Goal: Task Accomplishment & Management: Manage account settings

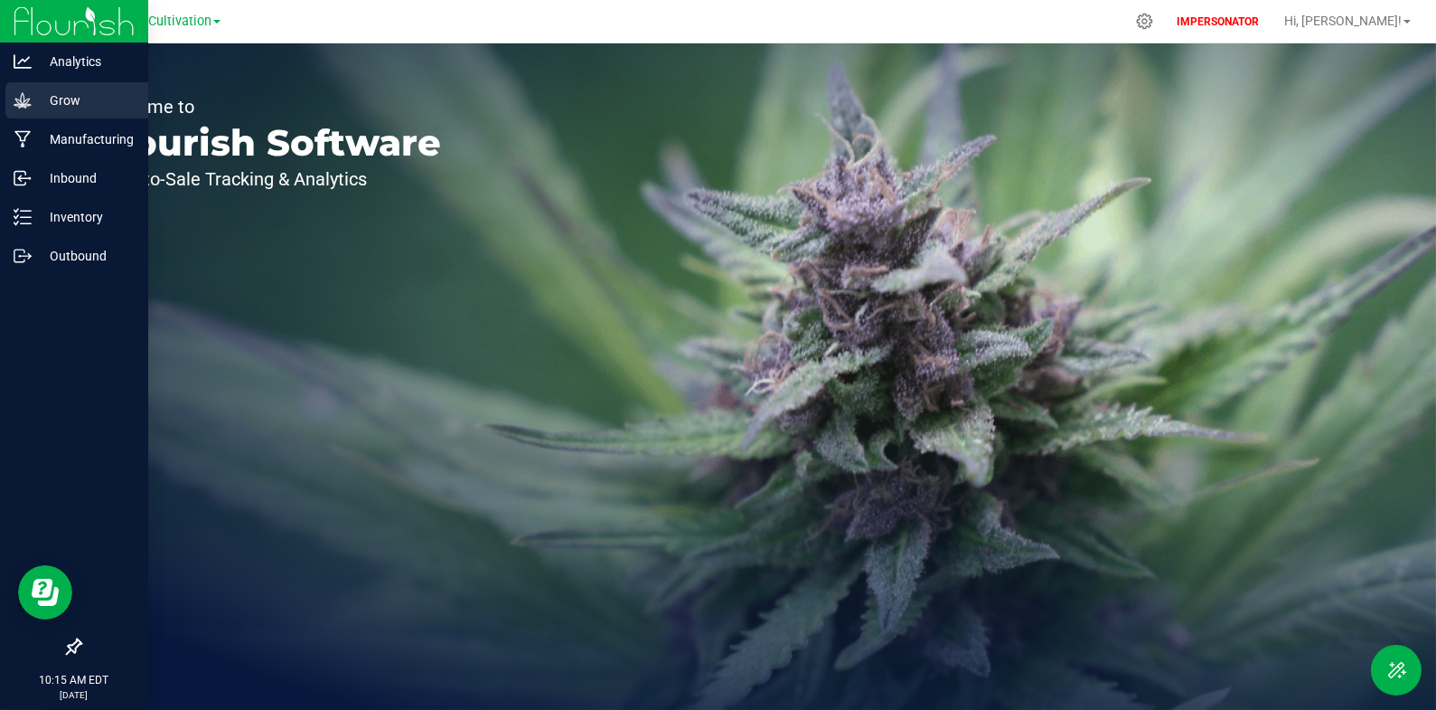
click at [37, 107] on p "Grow" at bounding box center [86, 100] width 108 height 22
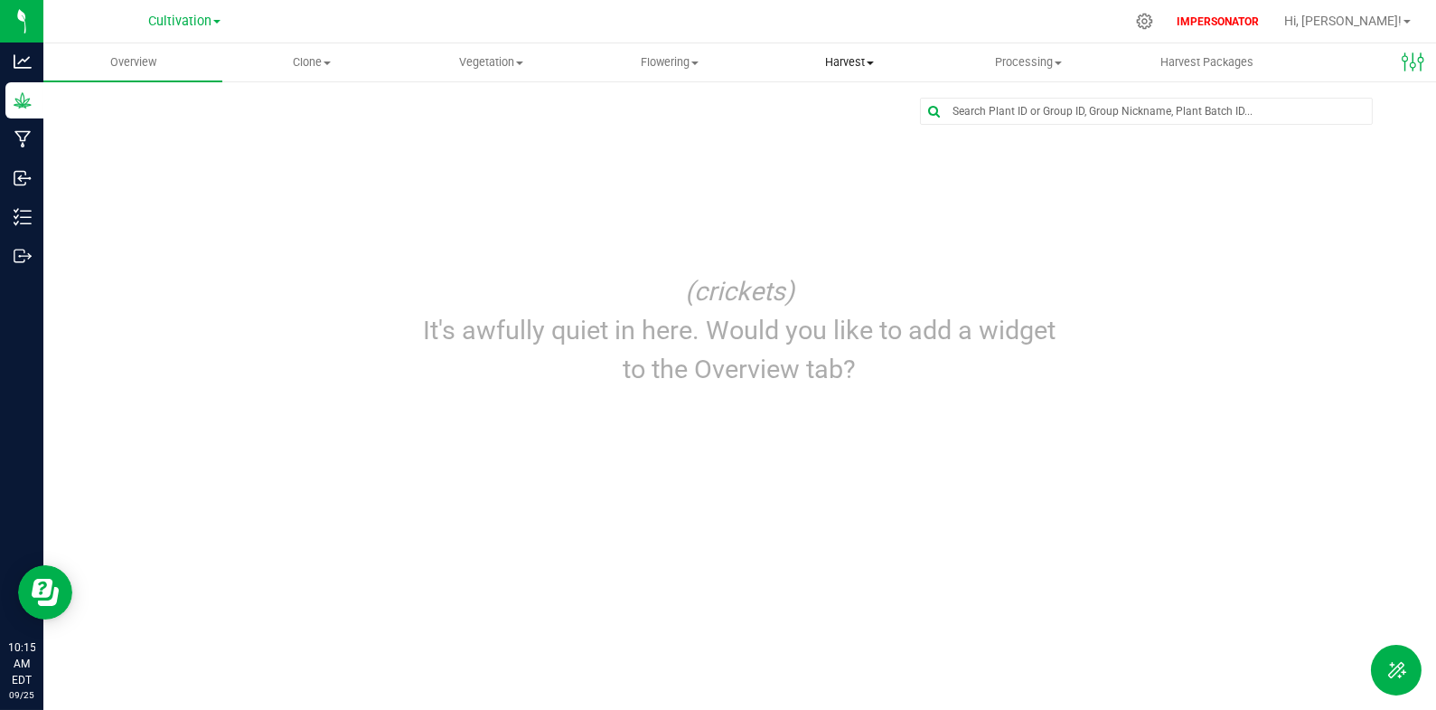
click at [828, 68] on span "Harvest" at bounding box center [849, 62] width 177 height 16
click at [824, 101] on span "Harvests" at bounding box center [810, 108] width 100 height 15
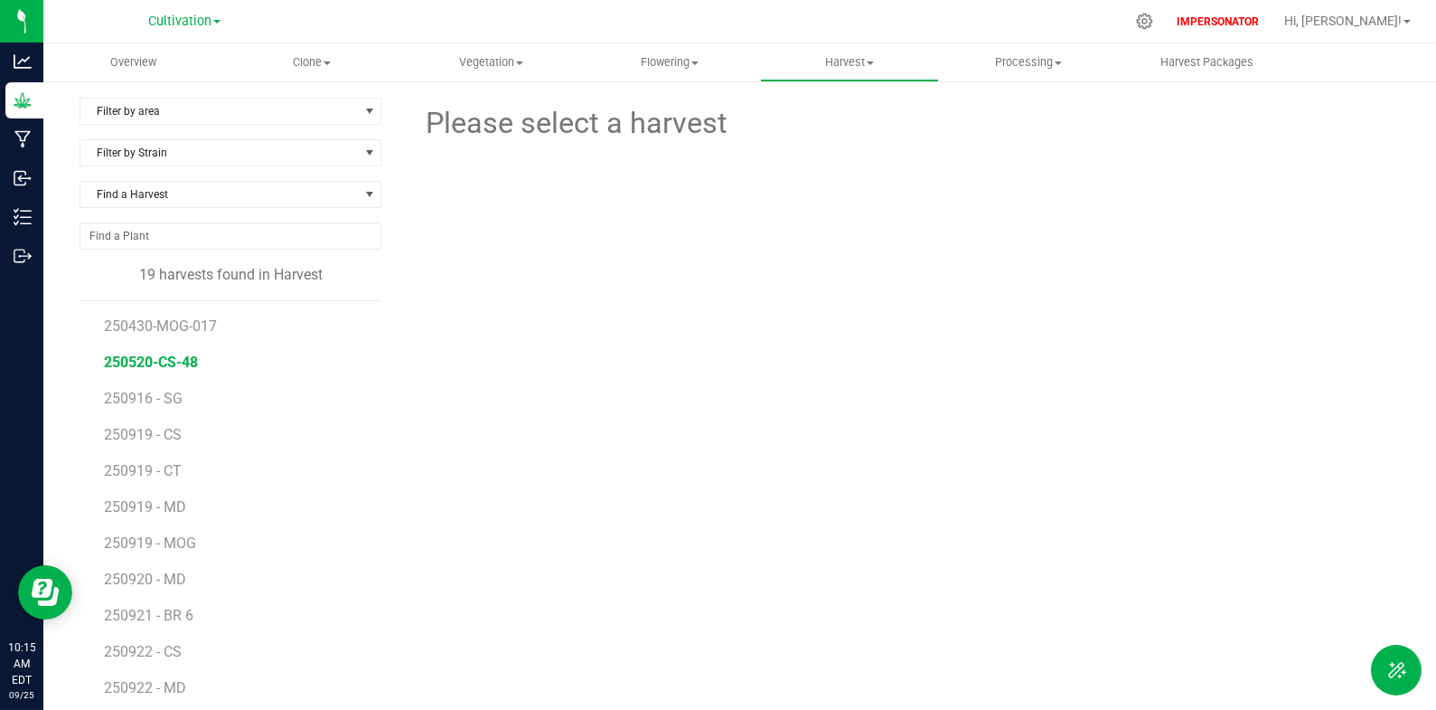
click at [184, 366] on span "250520-CS-48" at bounding box center [151, 361] width 94 height 17
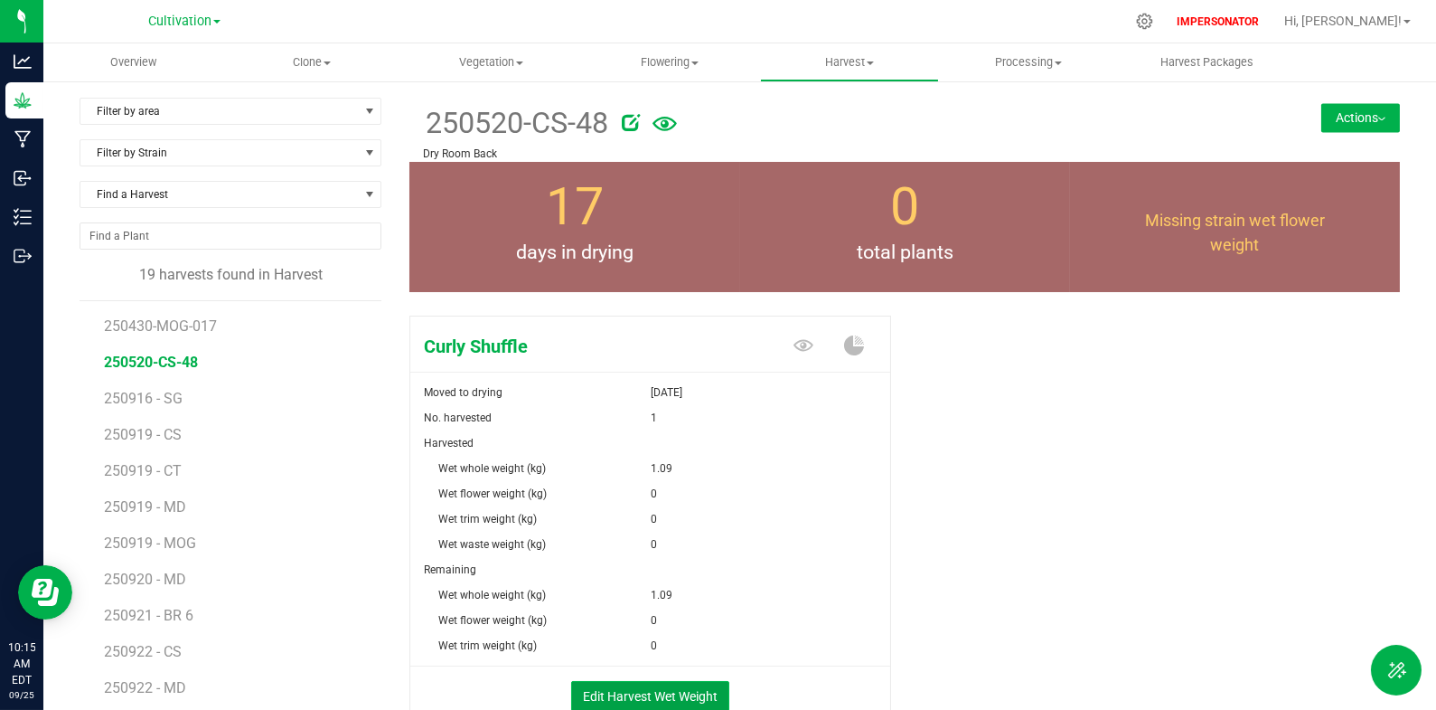
click at [678, 686] on button "Edit Harvest Wet Weight" at bounding box center [650, 696] width 158 height 31
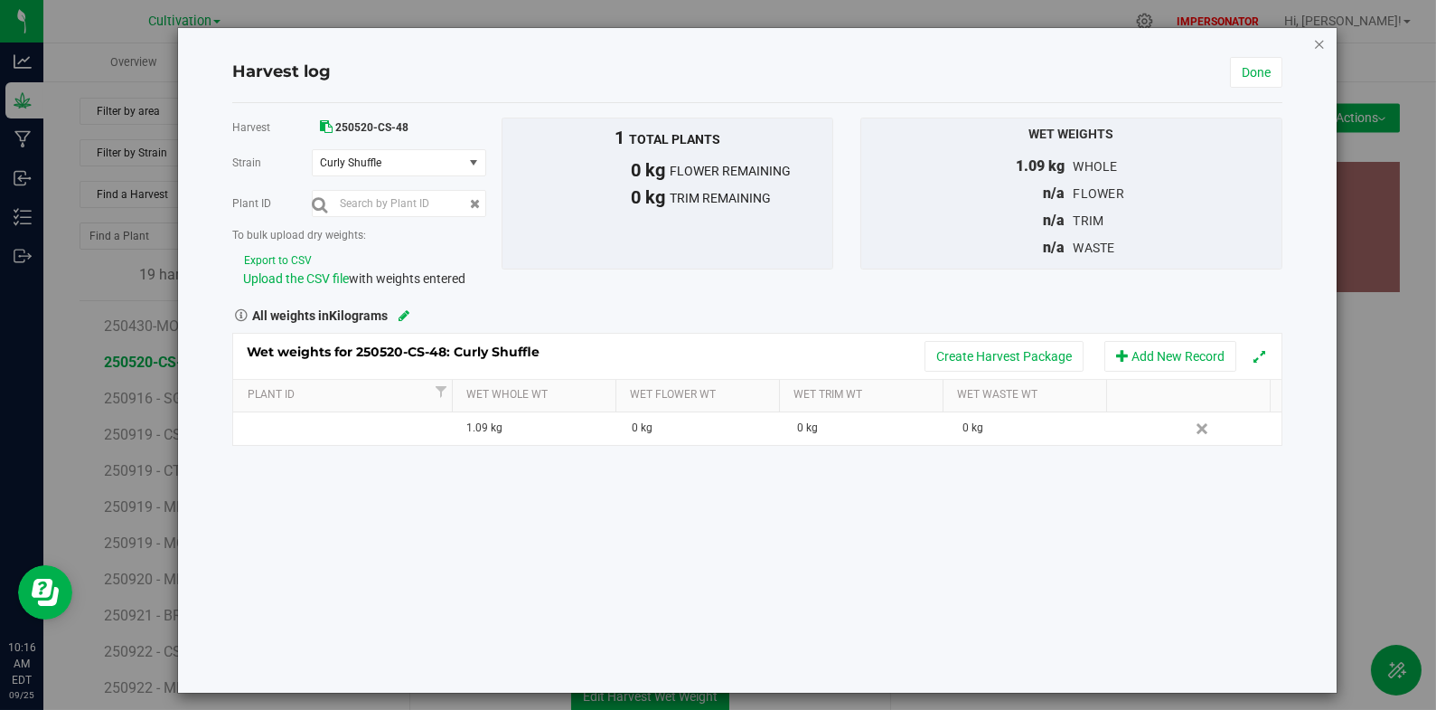
click at [1313, 46] on icon "button" at bounding box center [1319, 44] width 13 height 22
